Goal: Find contact information: Find contact information

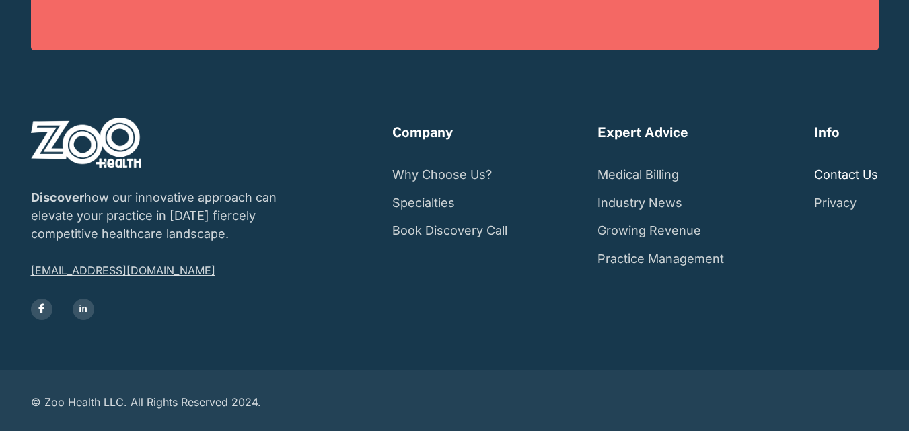
click at [838, 172] on link "Contact Us" at bounding box center [846, 175] width 64 height 28
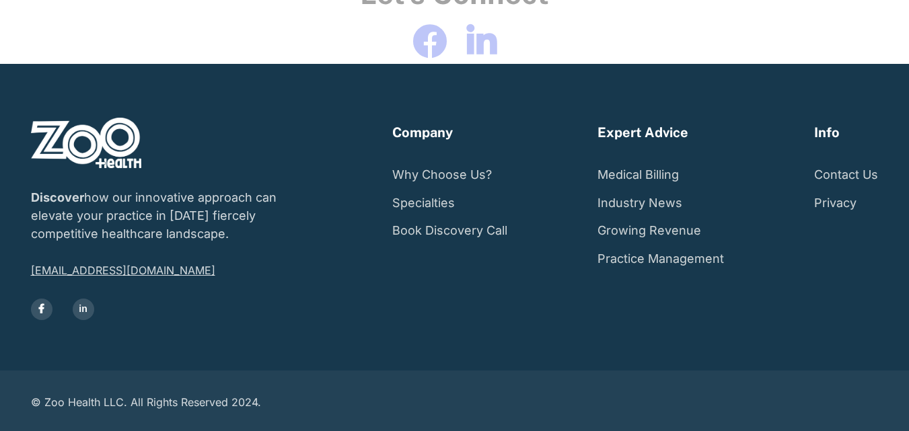
scroll to position [461, 0]
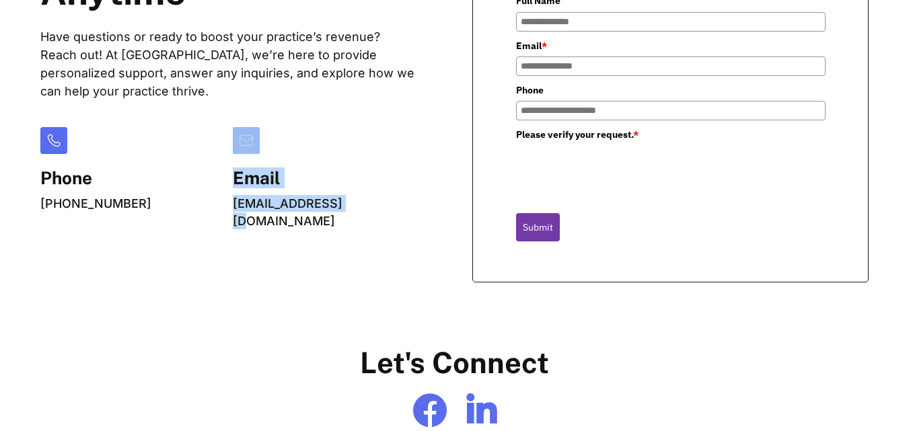
drag, startPoint x: 225, startPoint y: 214, endPoint x: 342, endPoint y: 213, distance: 116.4
click at [342, 213] on div "Phone [PHONE_NUMBER] Email [EMAIL_ADDRESS][DOMAIN_NAME]" at bounding box center [227, 178] width 374 height 102
drag, startPoint x: 161, startPoint y: 245, endPoint x: 312, endPoint y: 242, distance: 150.7
click at [161, 245] on div "Reach Out To Us Anytime Have questions or ready to boost your practice’s revenu…" at bounding box center [454, 75] width 828 height 416
drag, startPoint x: 355, startPoint y: 221, endPoint x: 235, endPoint y: 226, distance: 120.5
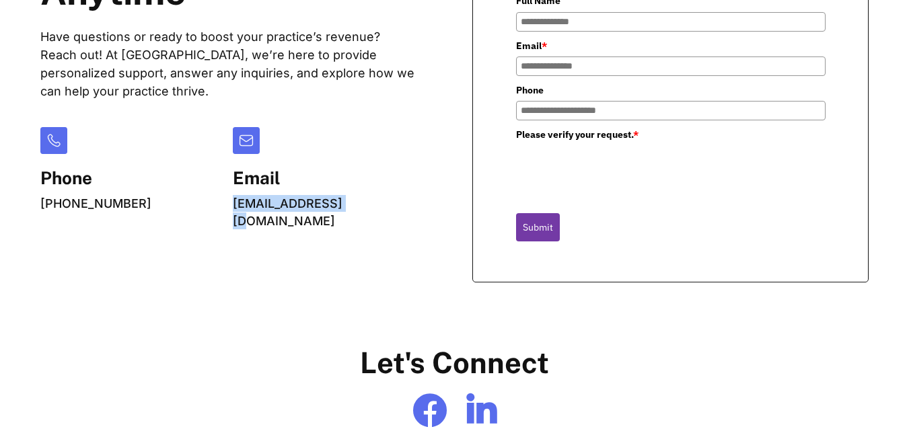
click at [235, 226] on div "Reach Out To Us Anytime Have questions or ready to boost your practice’s revenu…" at bounding box center [454, 75] width 828 height 416
copy link "[EMAIL_ADDRESS][DOMAIN_NAME]"
